Goal: Find contact information: Find contact information

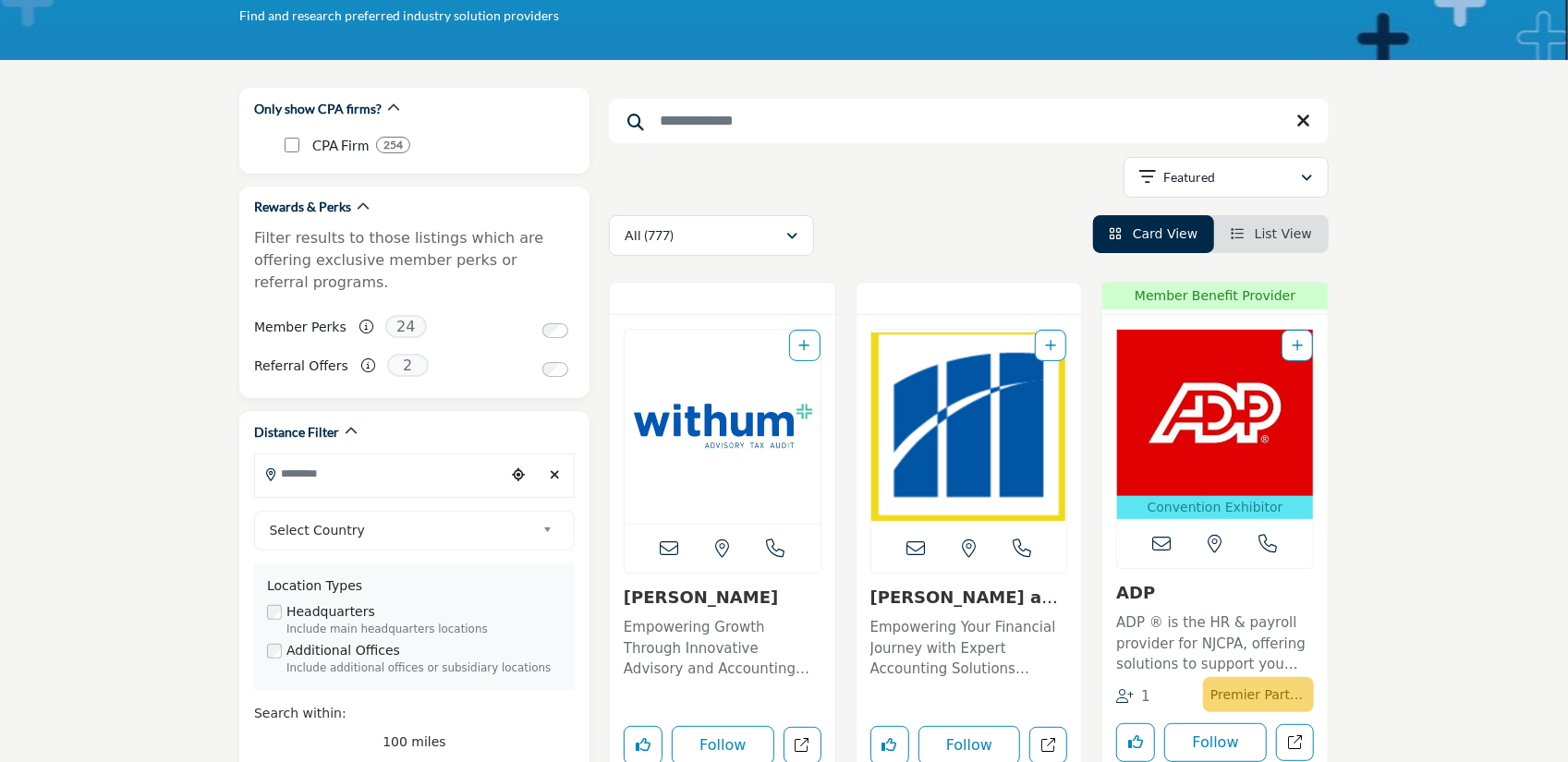
scroll to position [277, 0]
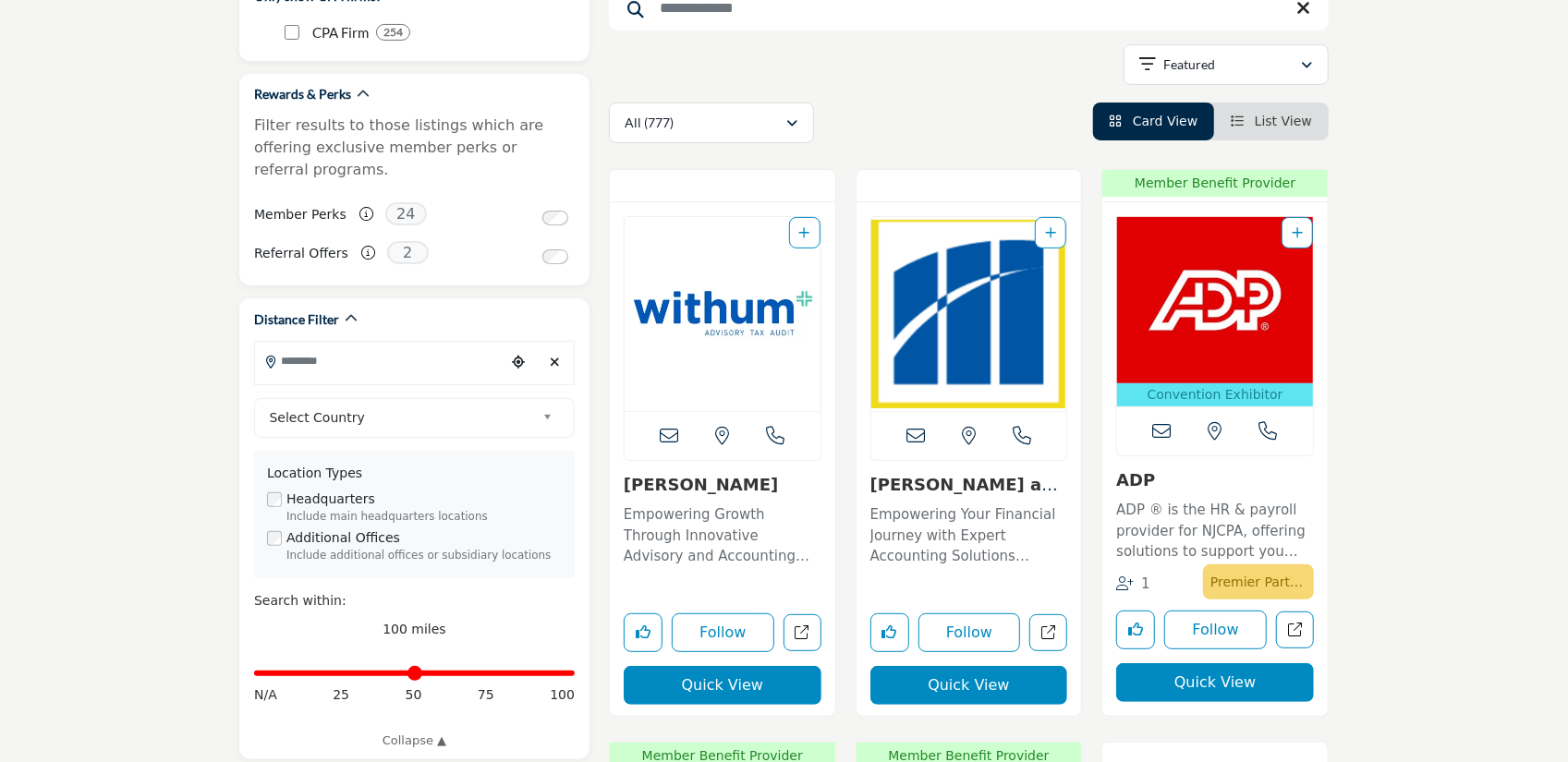
click at [1292, 119] on span "List View" at bounding box center [1283, 120] width 57 height 15
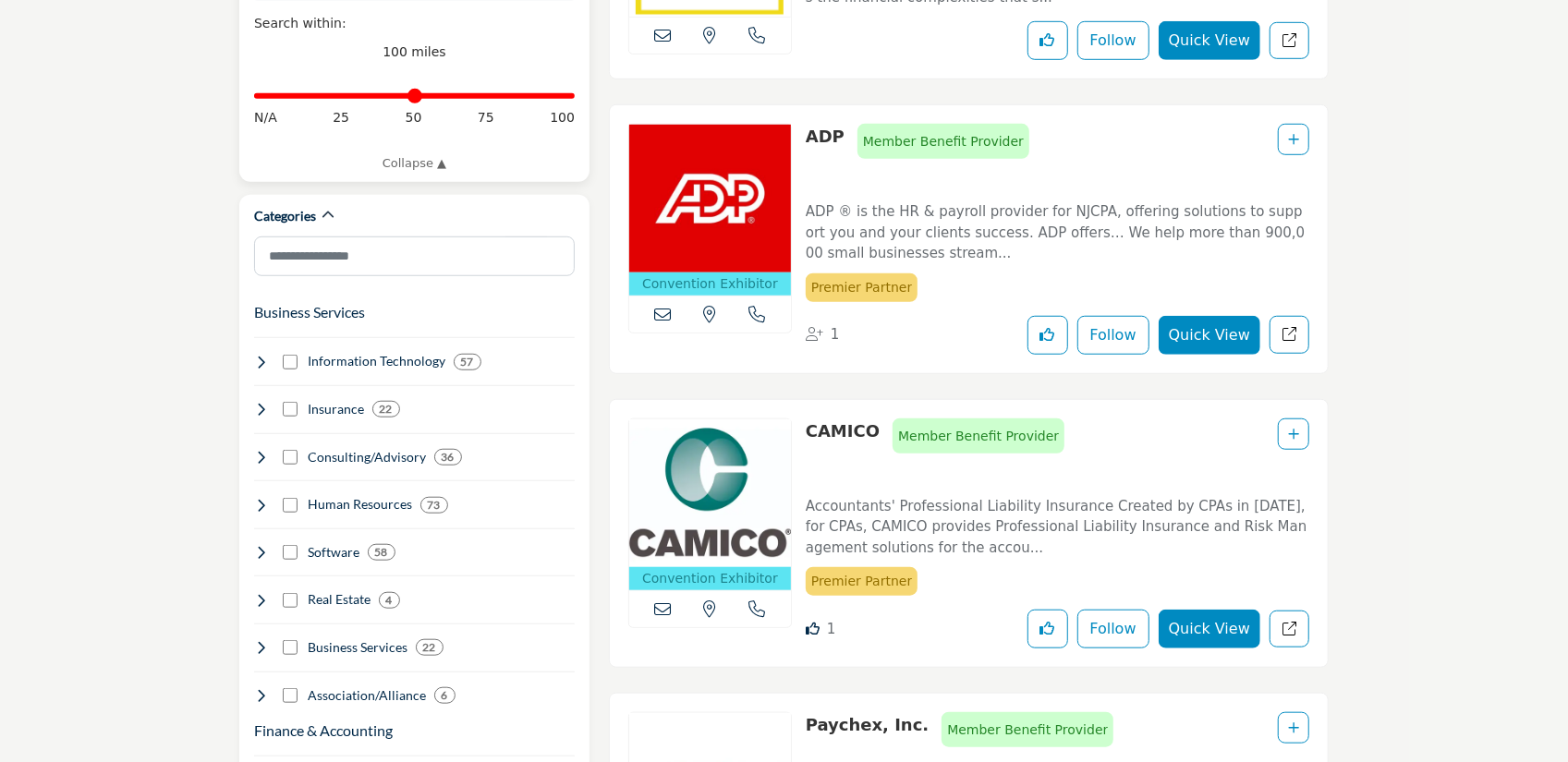
scroll to position [924, 0]
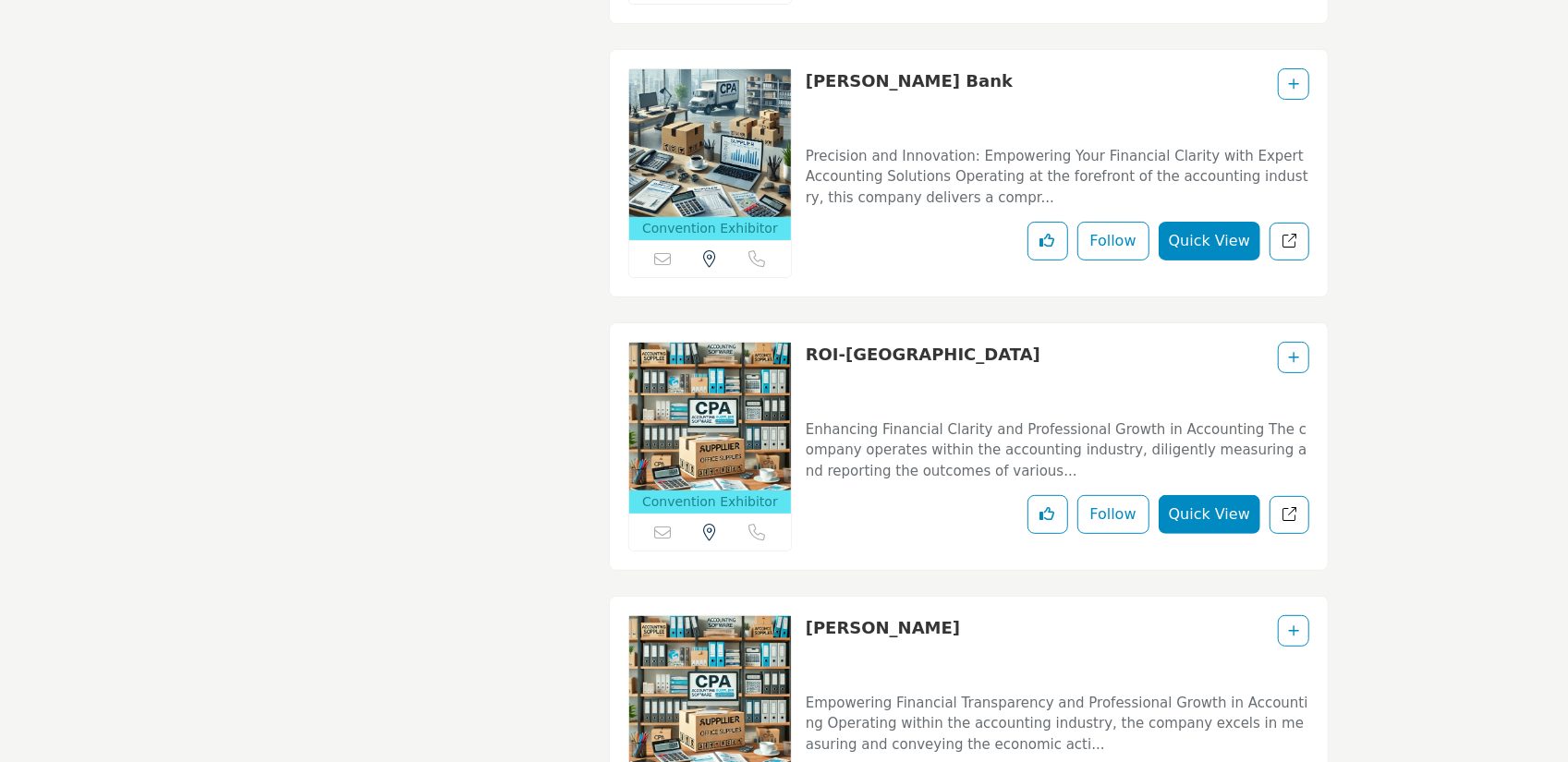
scroll to position [10162, 0]
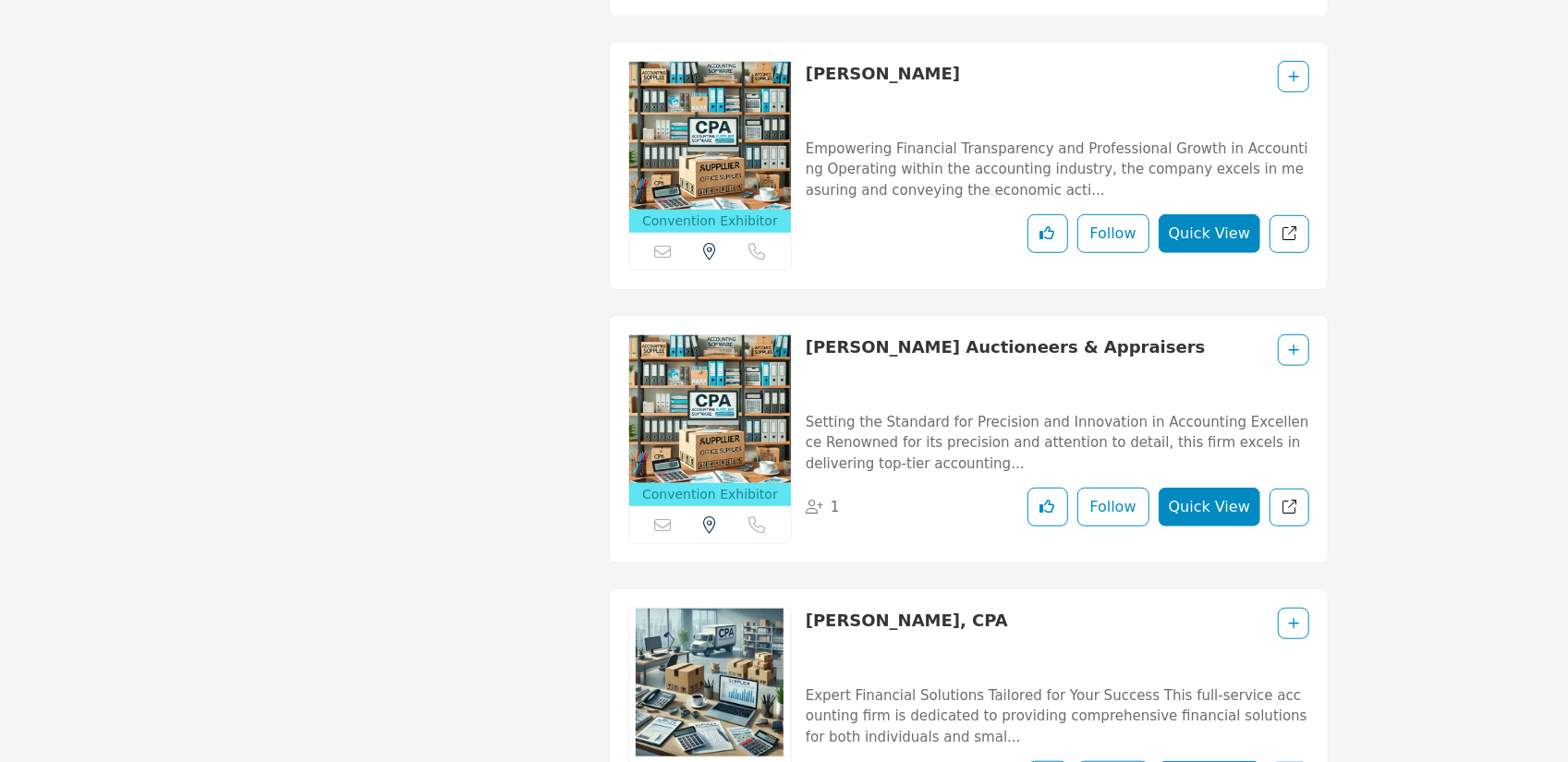
click at [951, 611] on link "[PERSON_NAME], CPA" at bounding box center [907, 620] width 203 height 19
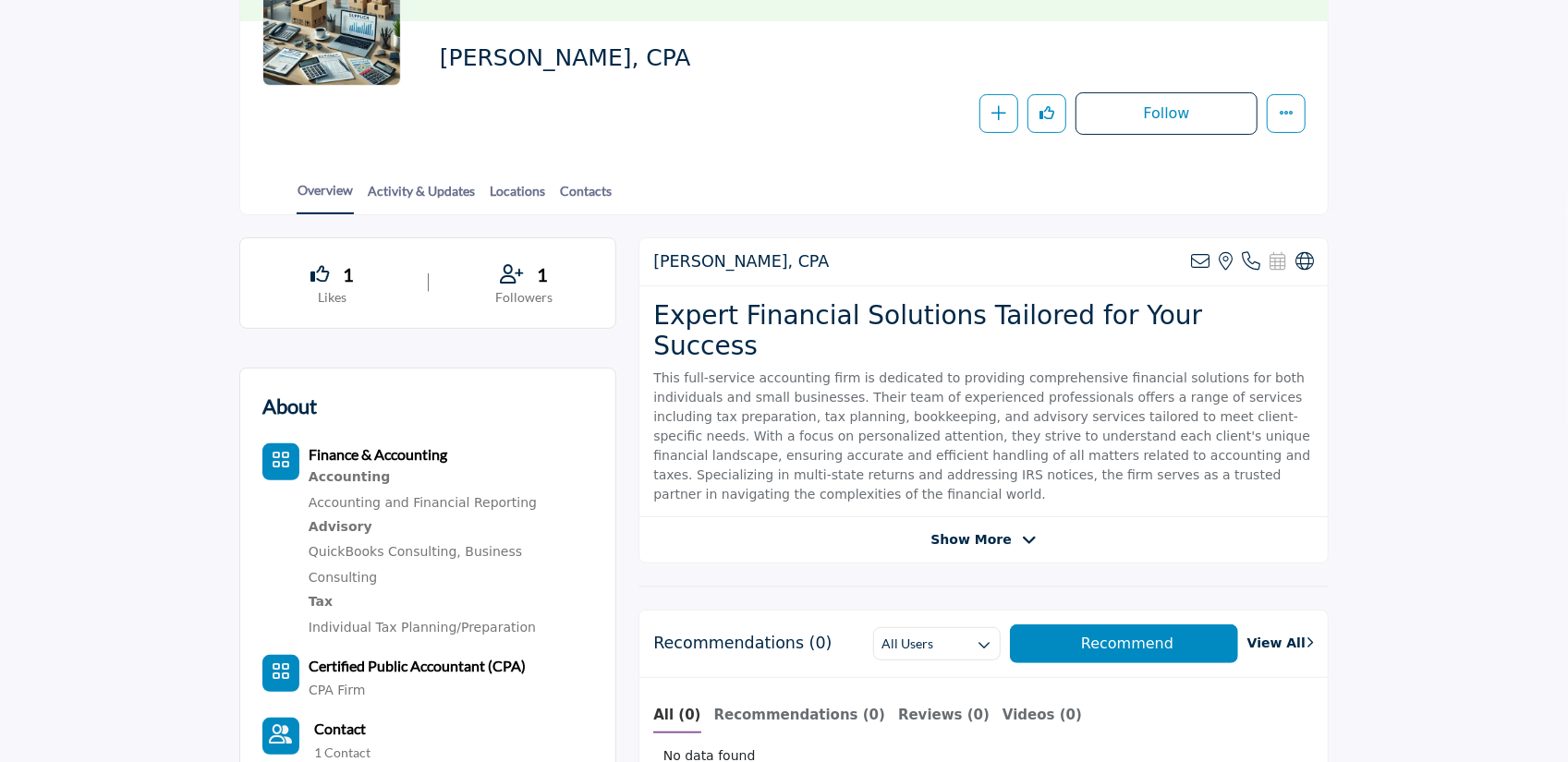
scroll to position [277, 0]
click at [0, 0] on div at bounding box center [0, 0] width 0 height 0
click at [586, 190] on link "Contacts" at bounding box center [586, 197] width 53 height 32
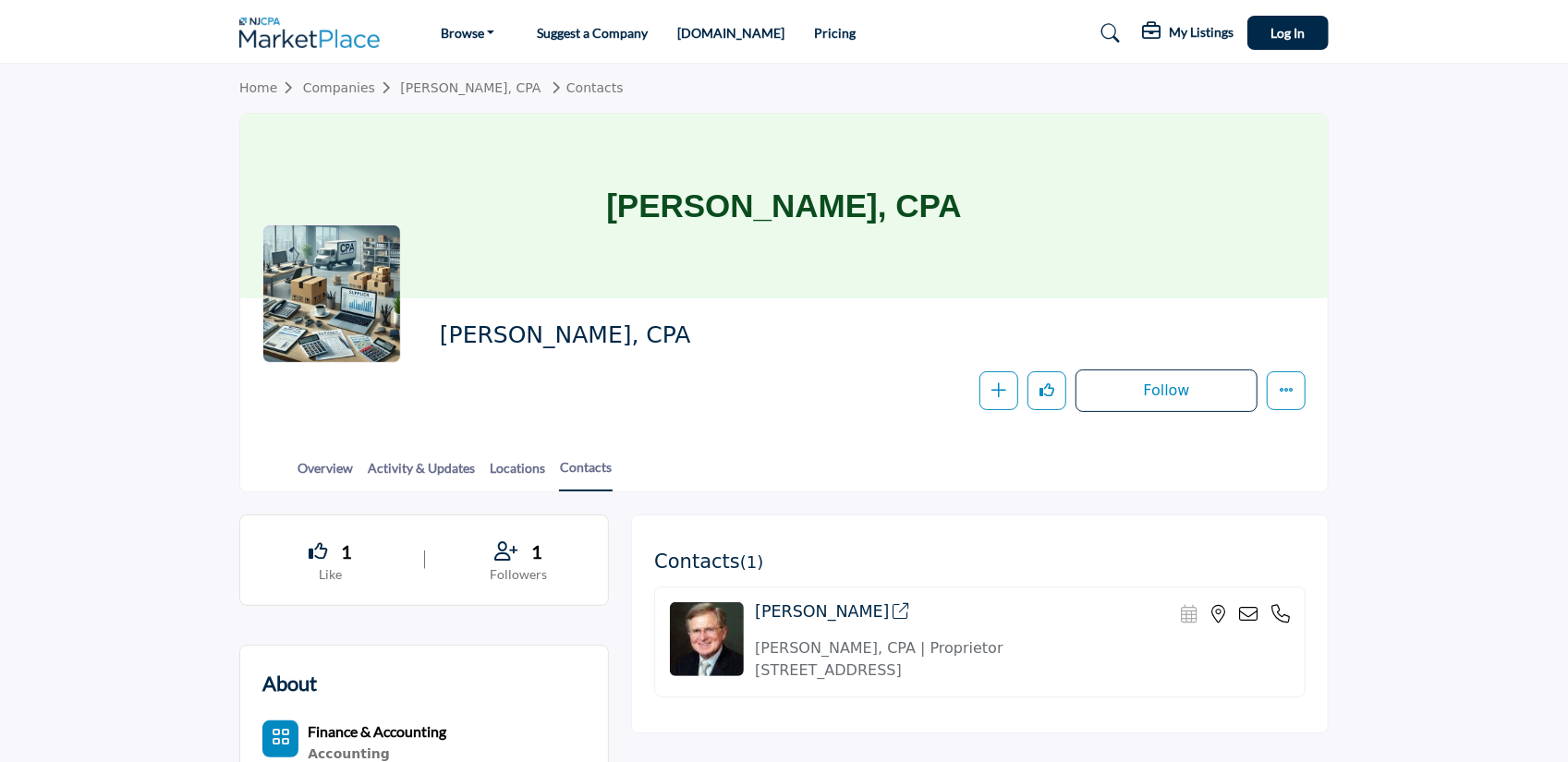
scroll to position [185, 0]
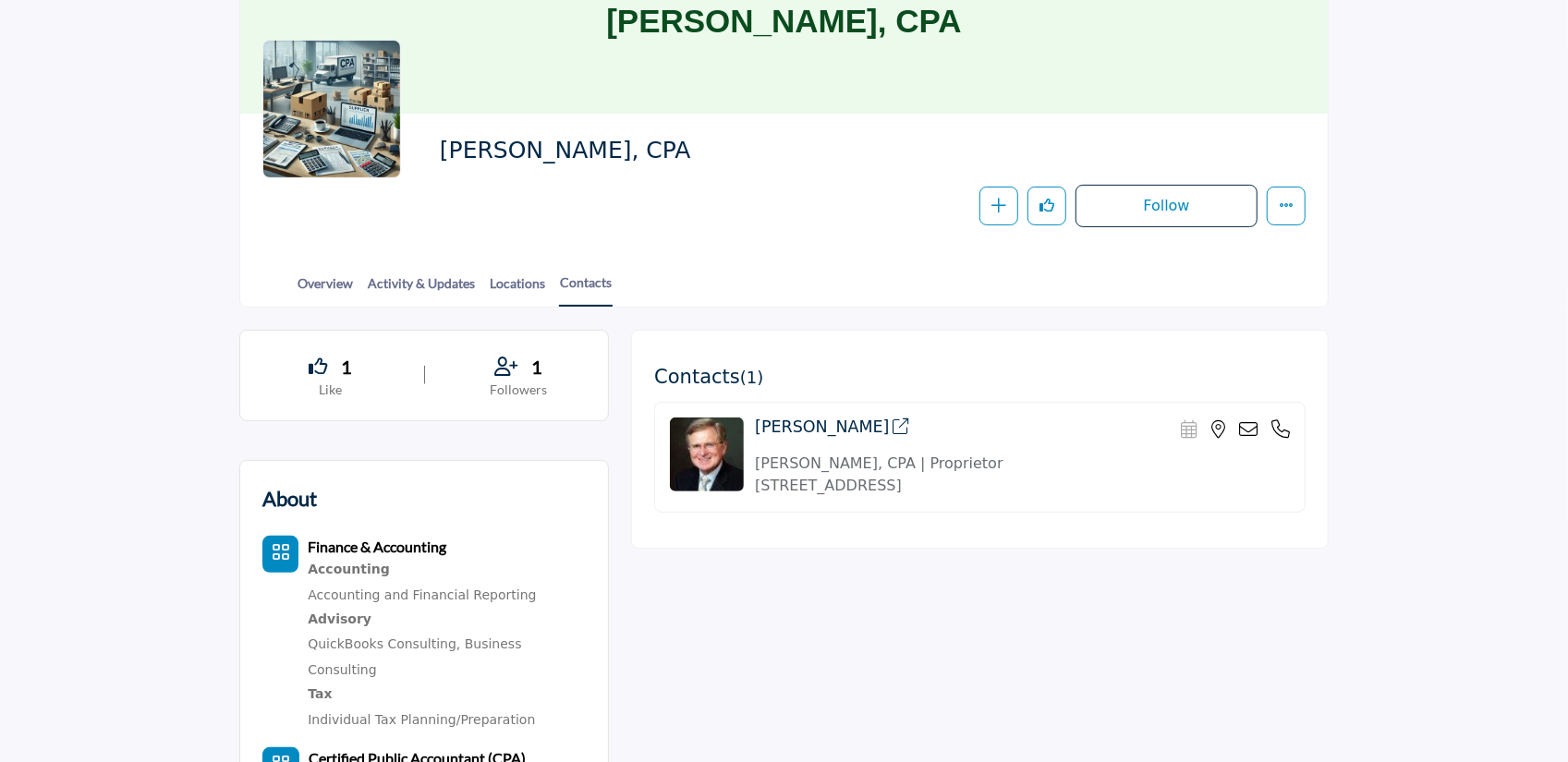
drag, startPoint x: 1254, startPoint y: 423, endPoint x: 1235, endPoint y: 421, distance: 19.1
click at [1235, 421] on div "Scheduler URL is currently unavailable for this contact." at bounding box center [1235, 429] width 109 height 18
click at [1253, 426] on icon at bounding box center [1248, 429] width 18 height 18
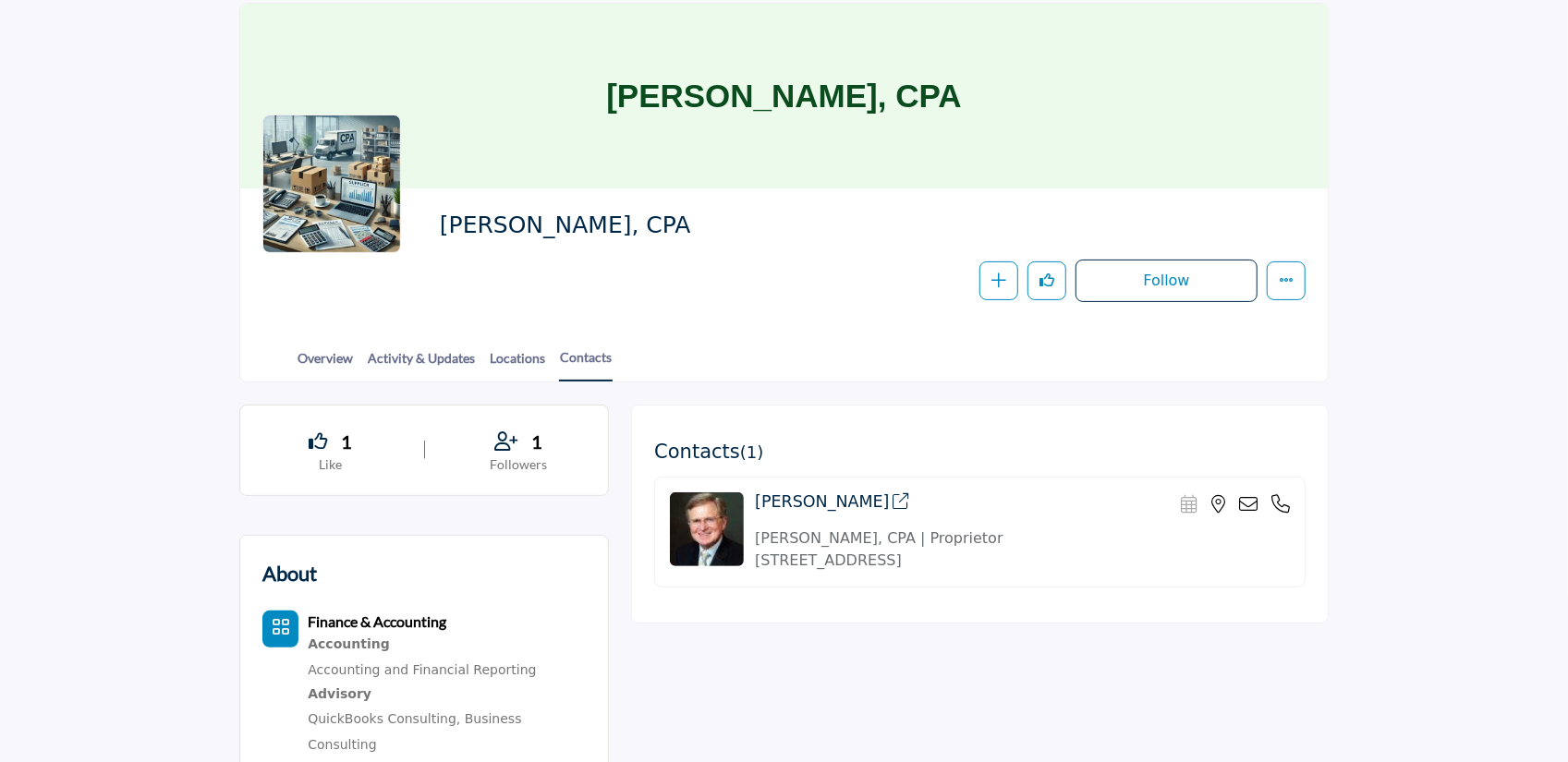
scroll to position [110, 0]
drag, startPoint x: 1246, startPoint y: 511, endPoint x: 798, endPoint y: 493, distance: 448.4
click at [798, 493] on h4 "[PERSON_NAME]" at bounding box center [832, 502] width 154 height 19
